Goal: Task Accomplishment & Management: Use online tool/utility

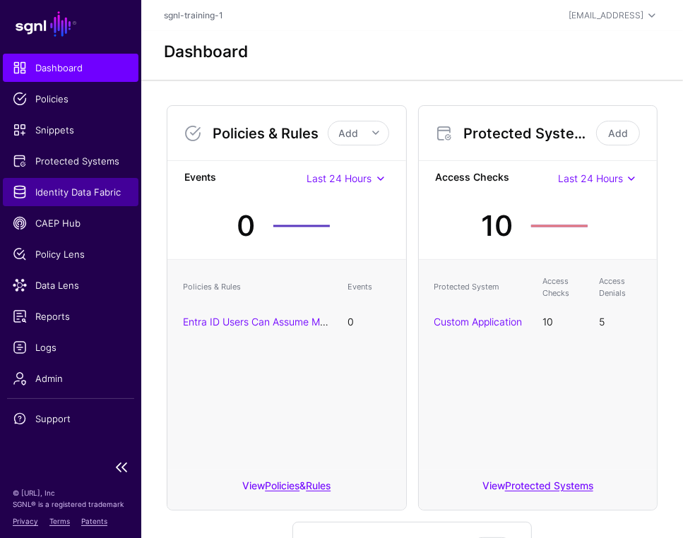
click at [107, 184] on link "Identity Data Fabric" at bounding box center [71, 192] width 136 height 28
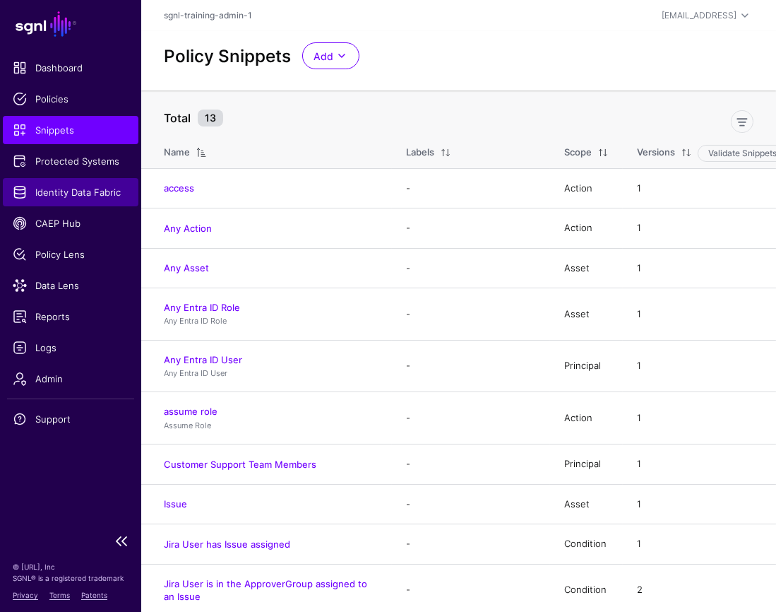
click at [54, 194] on span "Identity Data Fabric" at bounding box center [71, 192] width 116 height 14
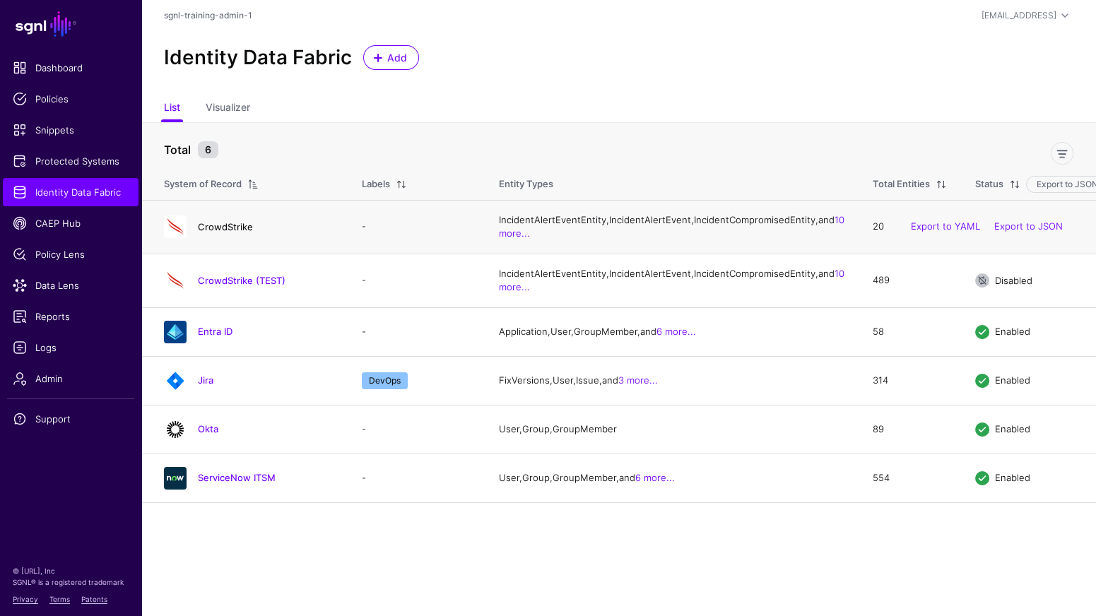
click at [237, 232] on link "CrowdStrike" at bounding box center [225, 226] width 55 height 11
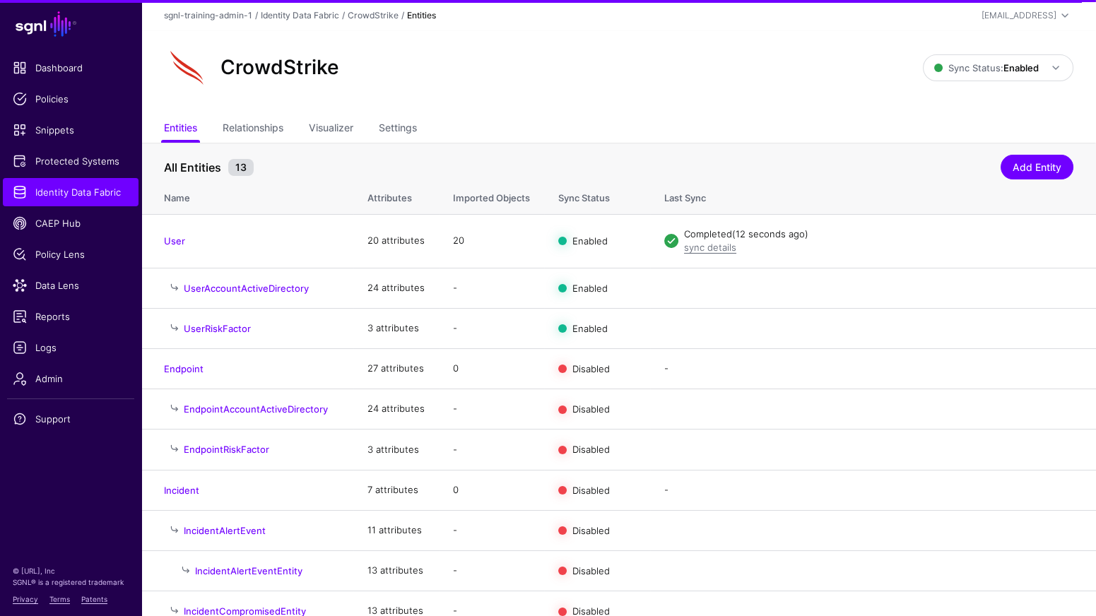
scroll to position [8, 0]
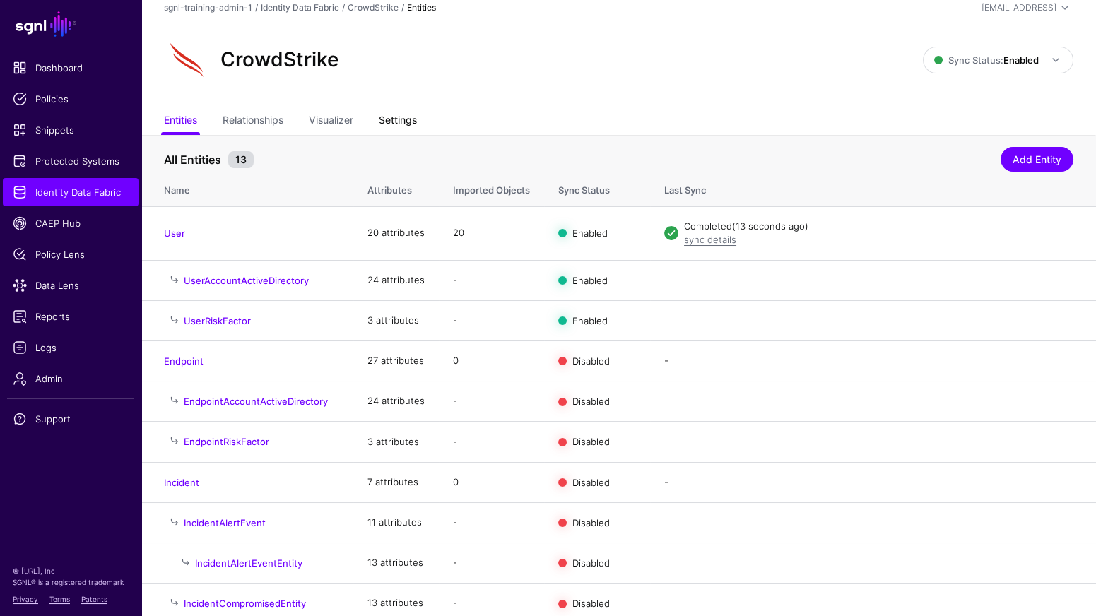
click at [406, 117] on link "Settings" at bounding box center [398, 121] width 38 height 27
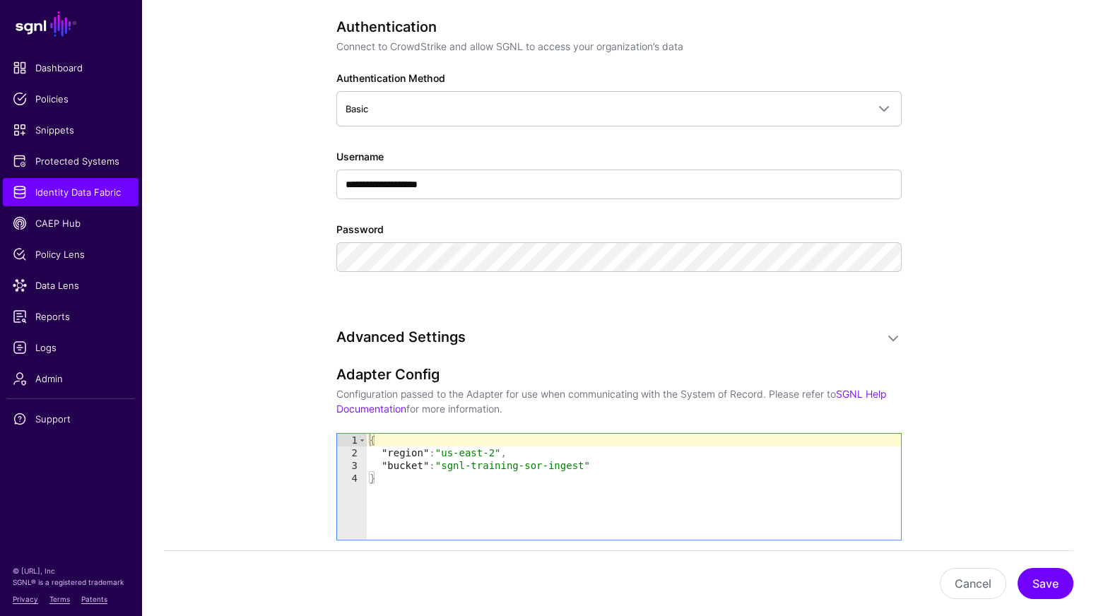
scroll to position [859, 0]
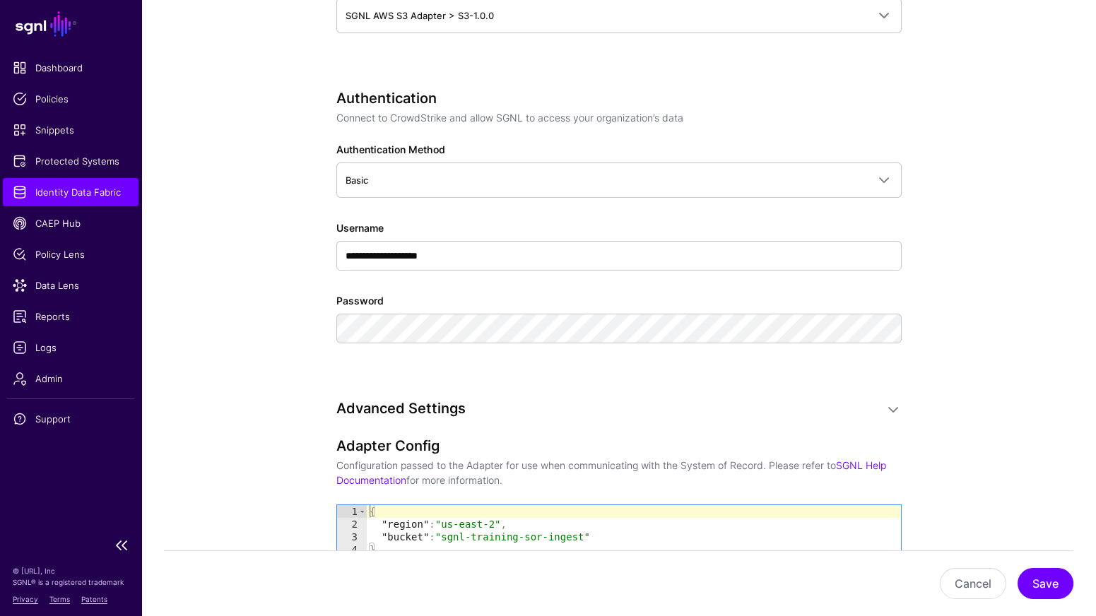
click at [94, 189] on span "Identity Data Fabric" at bounding box center [71, 192] width 116 height 14
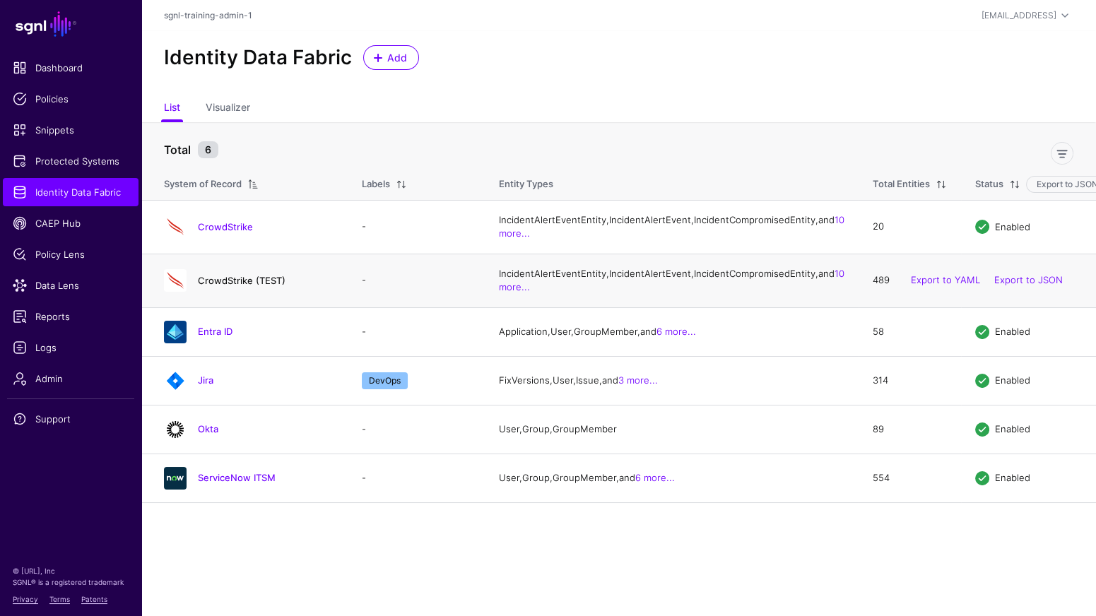
click at [251, 286] on link "CrowdStrike (TEST)" at bounding box center [242, 280] width 88 height 11
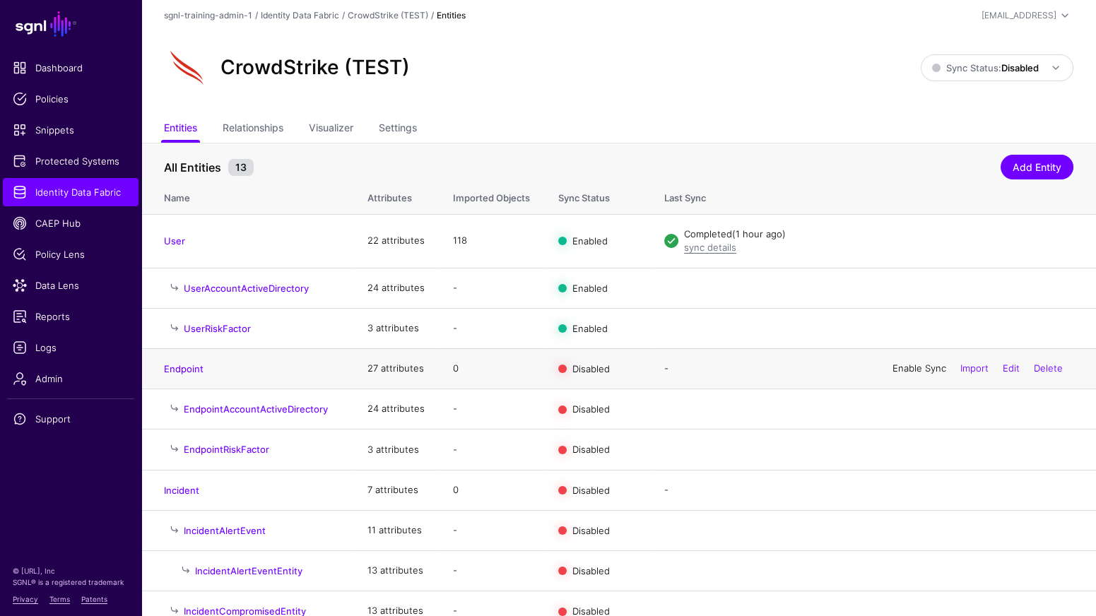
click at [776, 366] on link "Enable Sync" at bounding box center [919, 367] width 54 height 11
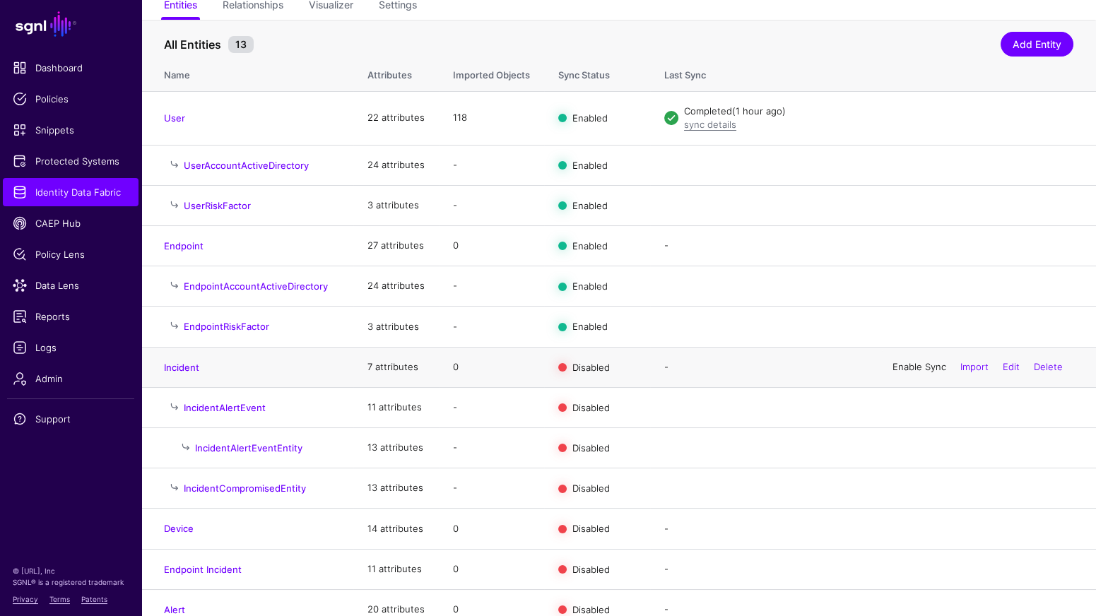
scroll to position [52, 0]
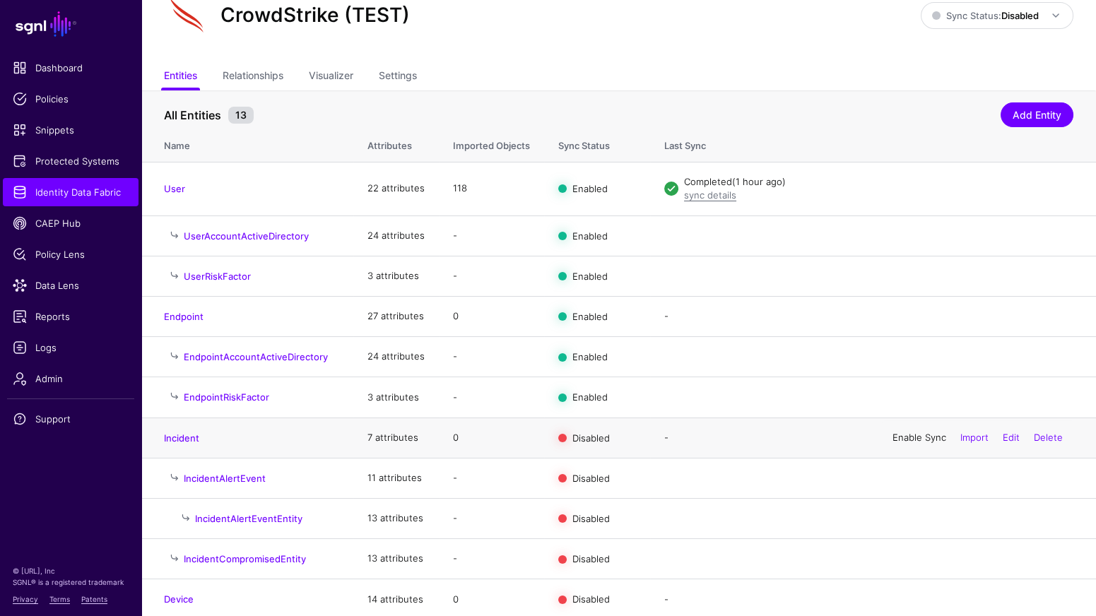
click at [776, 439] on link "Enable Sync" at bounding box center [919, 437] width 54 height 11
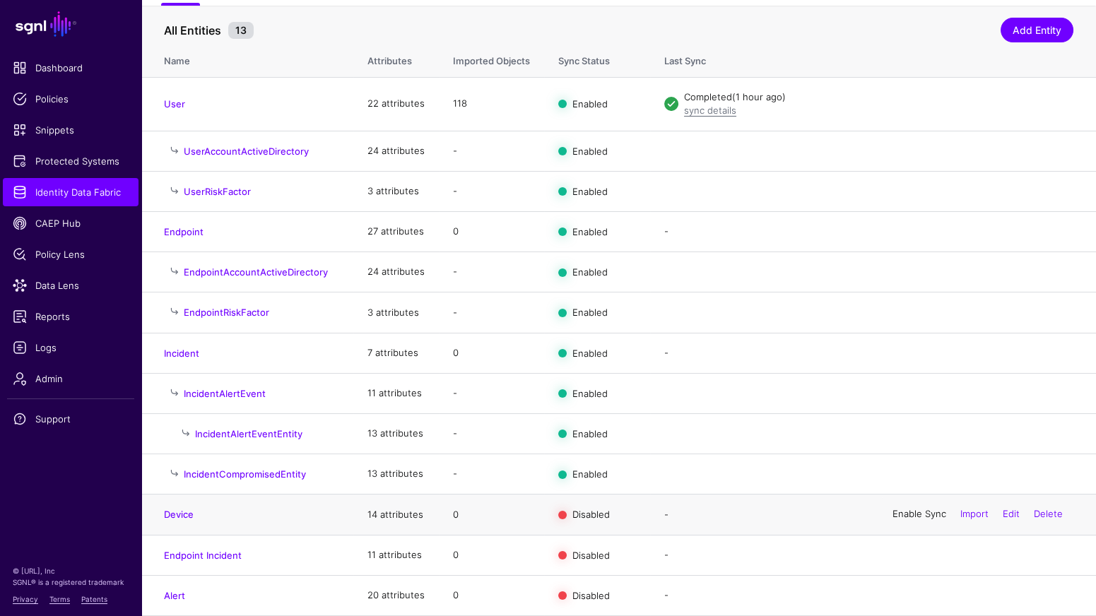
click at [776, 516] on link "Enable Sync" at bounding box center [919, 514] width 54 height 11
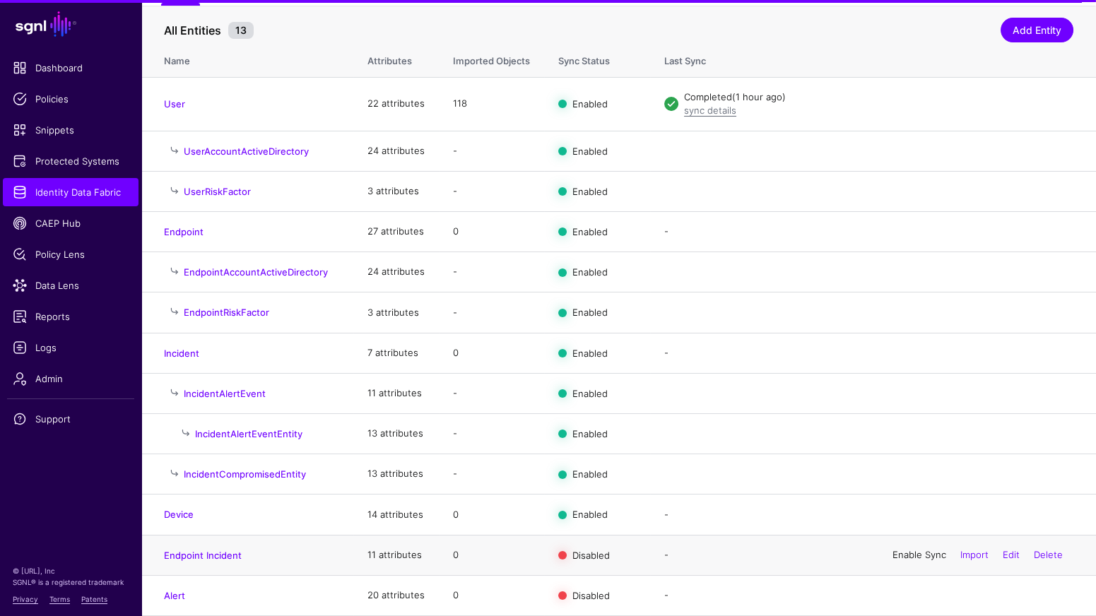
click at [776, 552] on link "Enable Sync" at bounding box center [919, 554] width 54 height 11
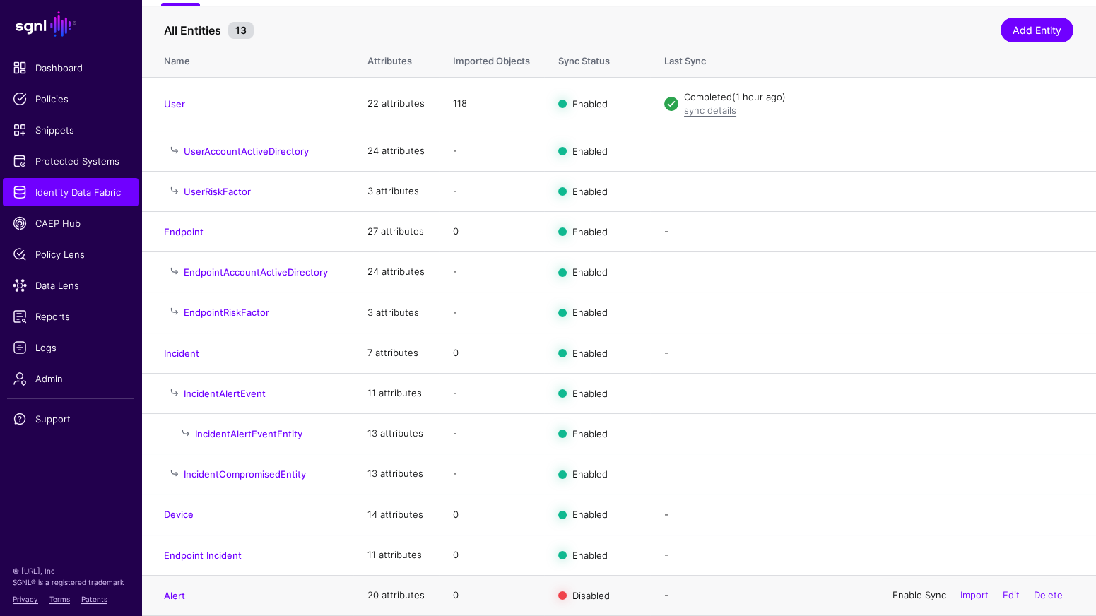
click at [776, 597] on link "Enable Sync" at bounding box center [919, 594] width 54 height 11
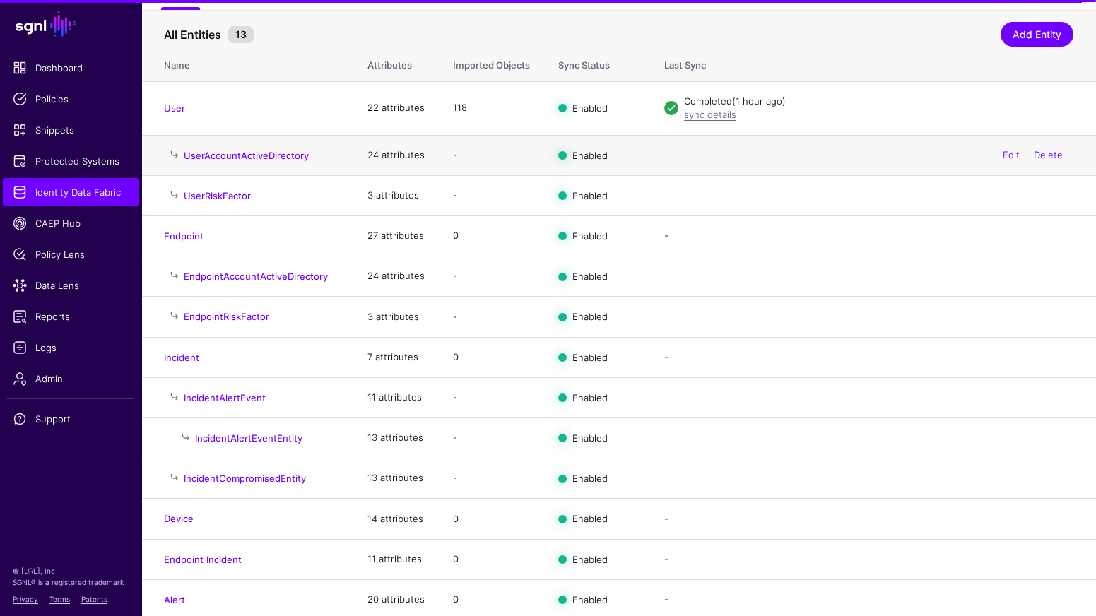
scroll to position [0, 0]
